Goal: Information Seeking & Learning: Check status

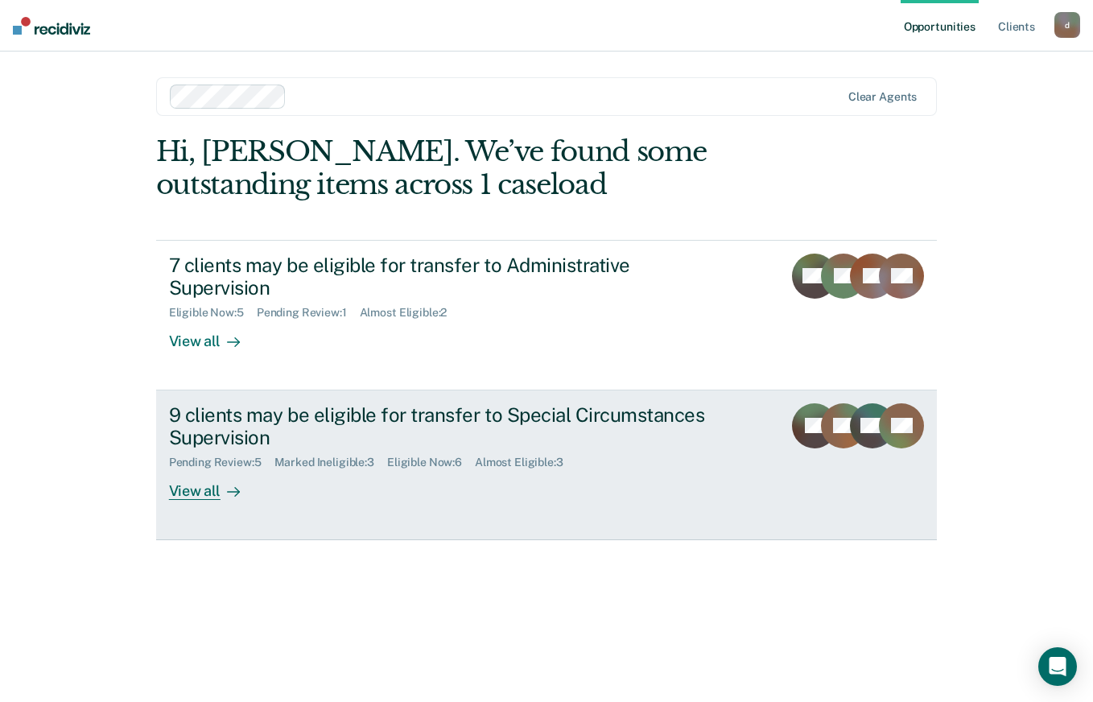
click at [218, 473] on div "View all" at bounding box center [214, 484] width 90 height 31
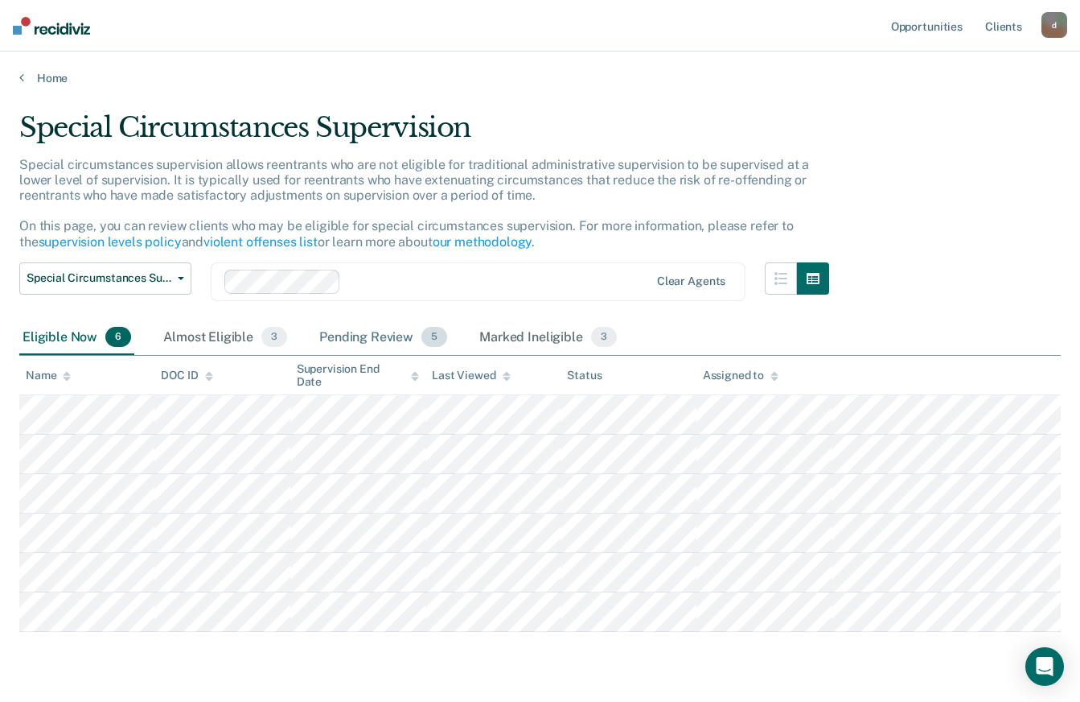
click at [362, 348] on div "Pending Review 5" at bounding box center [383, 337] width 134 height 35
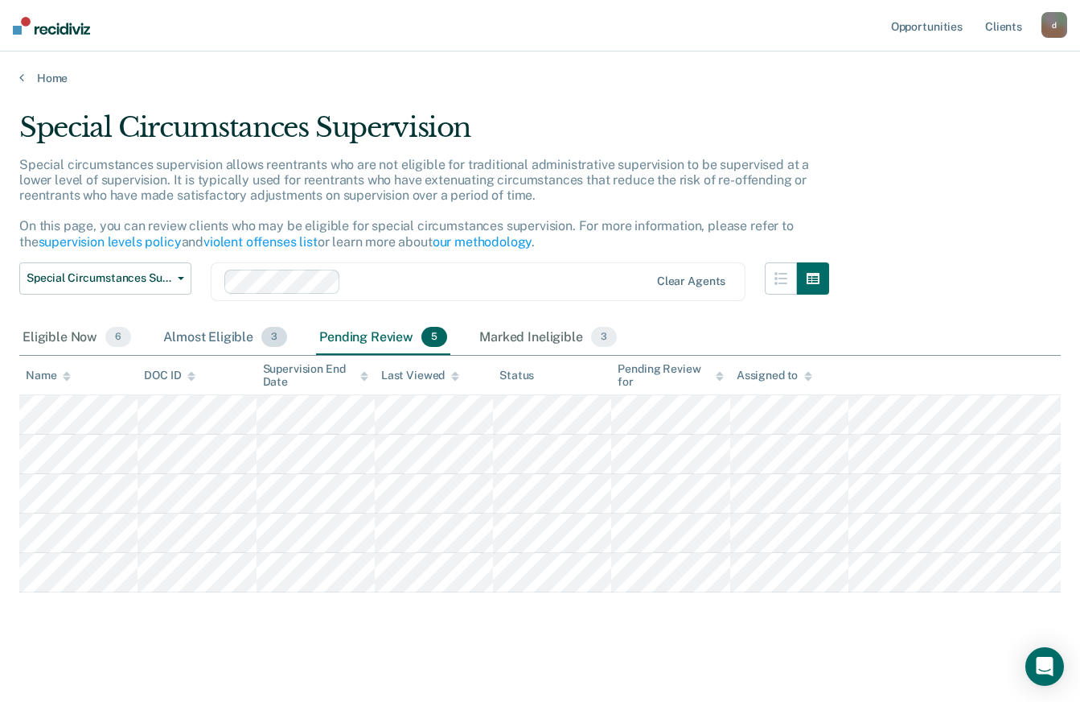
click at [250, 337] on div "Almost Eligible 3" at bounding box center [225, 337] width 130 height 35
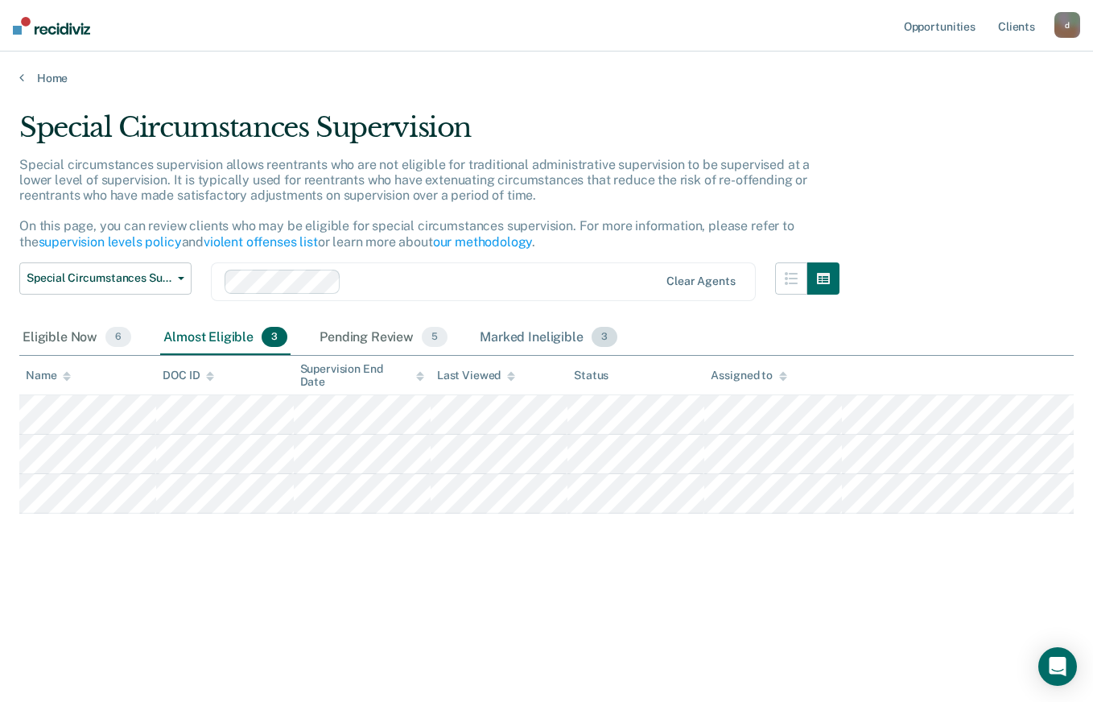
click at [504, 348] on div "Marked Ineligible 3" at bounding box center [548, 337] width 144 height 35
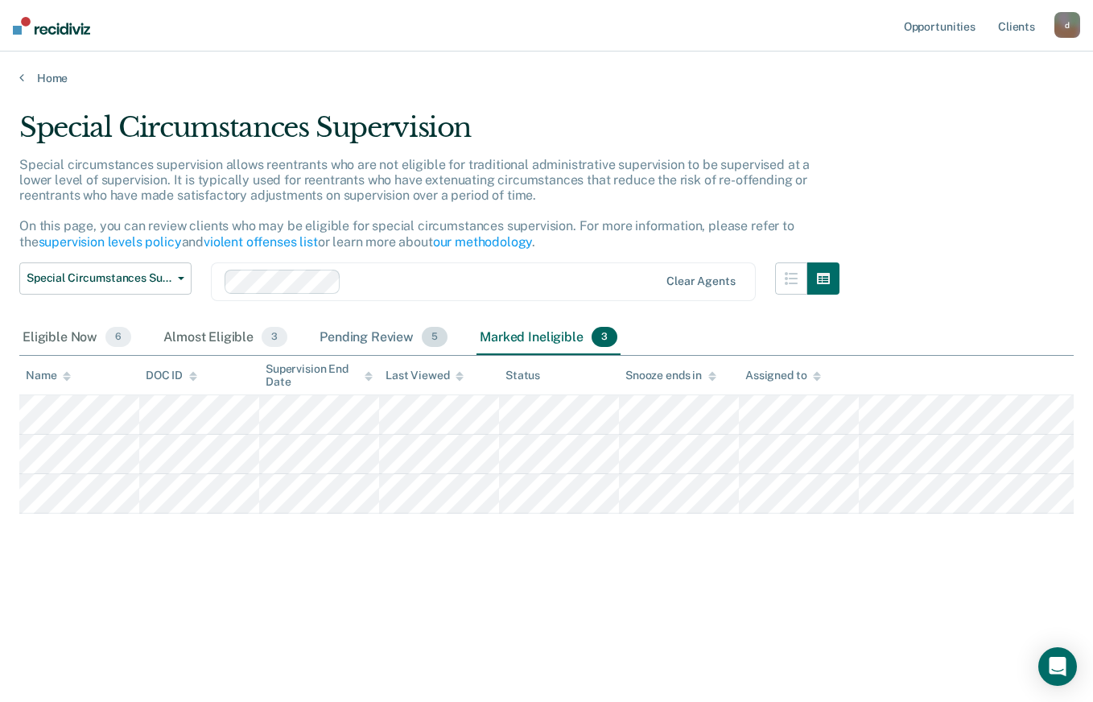
click at [390, 339] on div "Pending Review 5" at bounding box center [383, 337] width 134 height 35
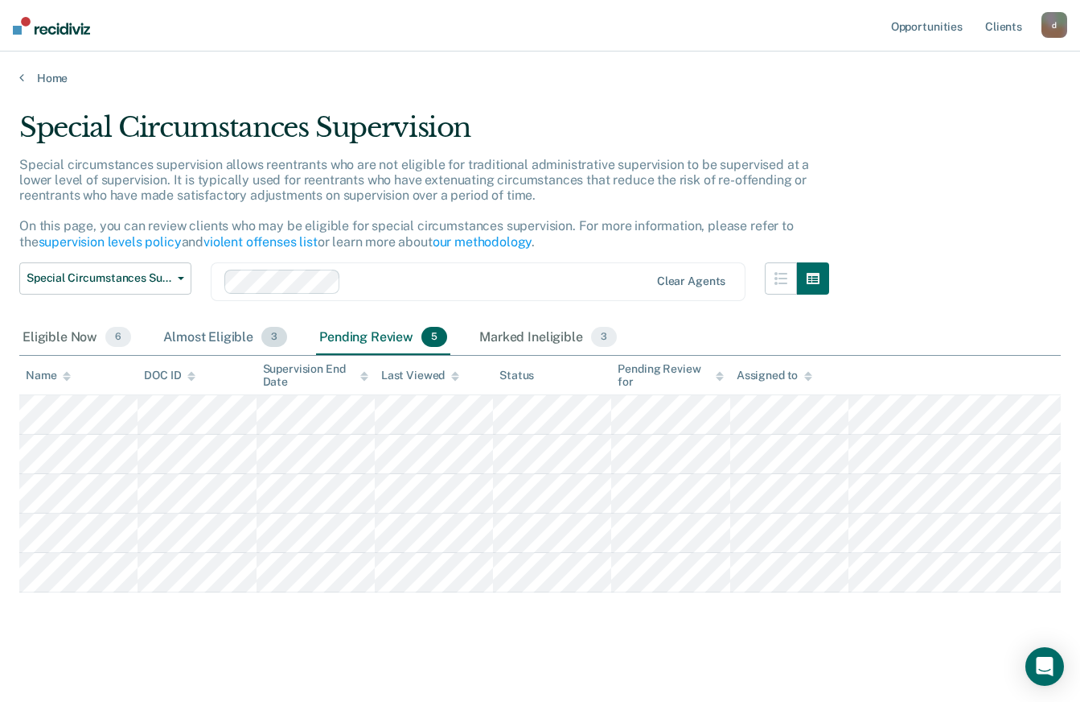
click at [180, 333] on div "Almost Eligible 3" at bounding box center [225, 337] width 130 height 35
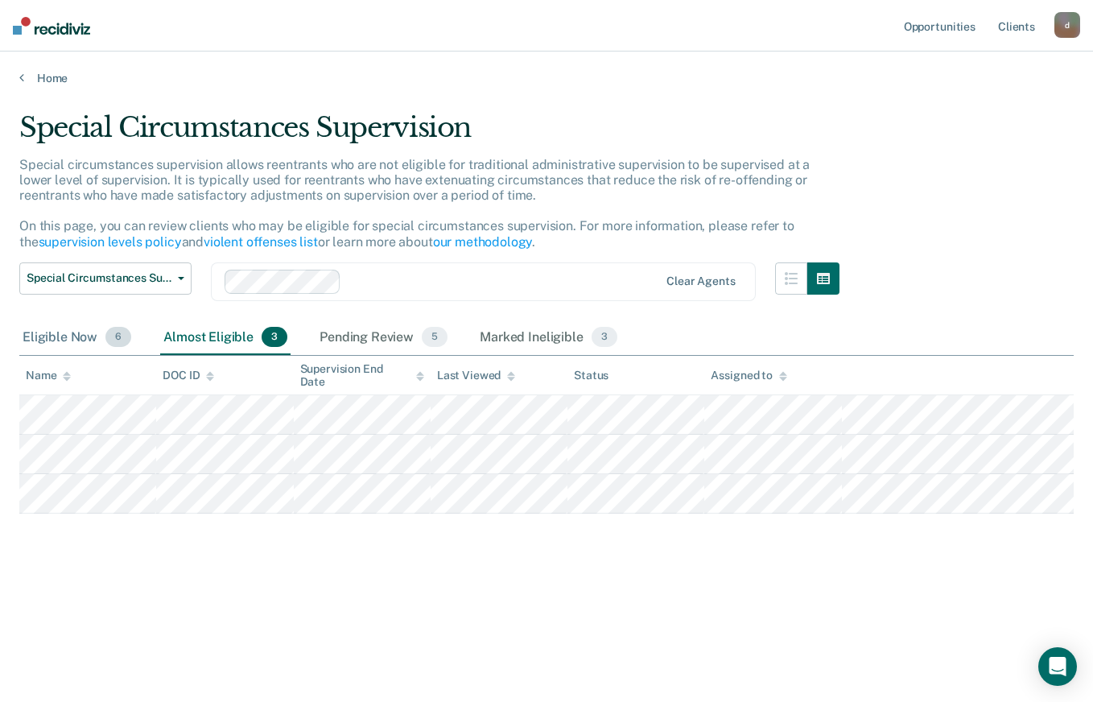
click at [61, 333] on div "Eligible Now 6" at bounding box center [76, 337] width 115 height 35
